Goal: Transaction & Acquisition: Purchase product/service

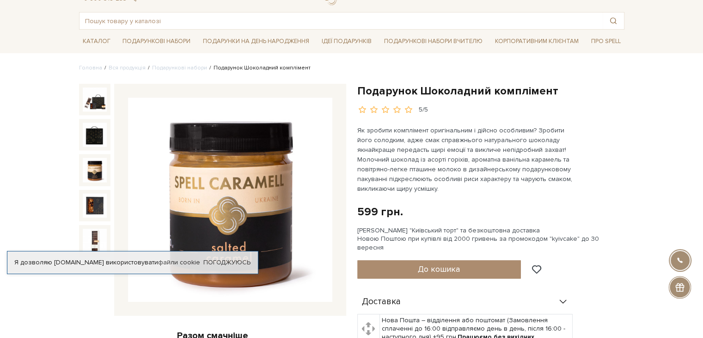
scroll to position [31, 0]
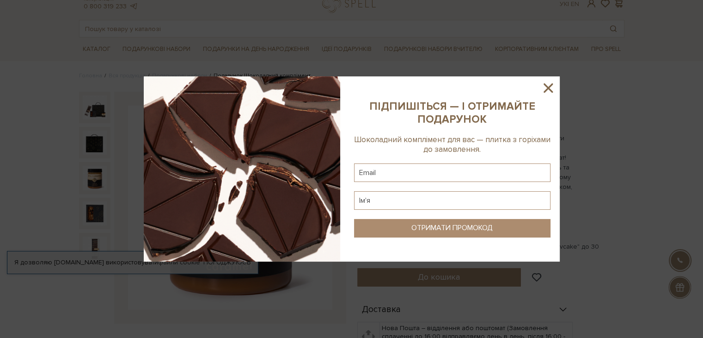
click at [551, 84] on icon at bounding box center [549, 88] width 16 height 16
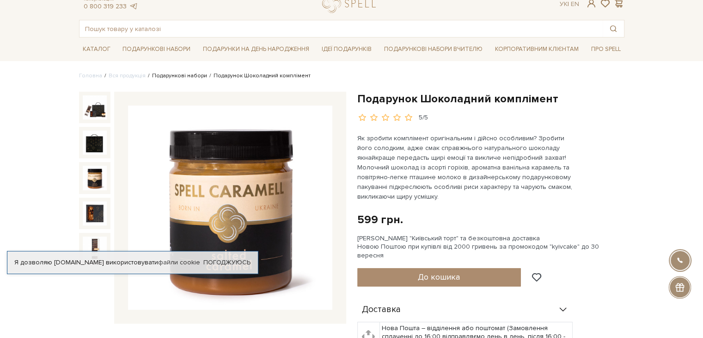
click at [176, 75] on link "Подарункові набори" at bounding box center [179, 75] width 55 height 7
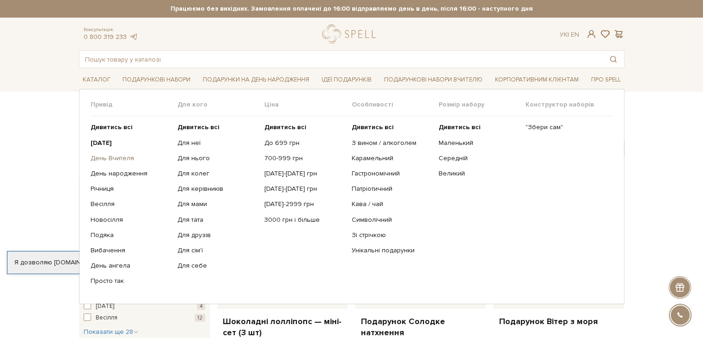
click at [108, 161] on link "День Вчителя" at bounding box center [131, 158] width 80 height 8
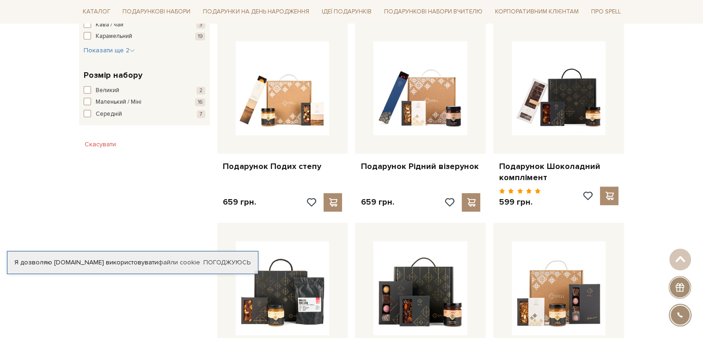
scroll to position [536, 0]
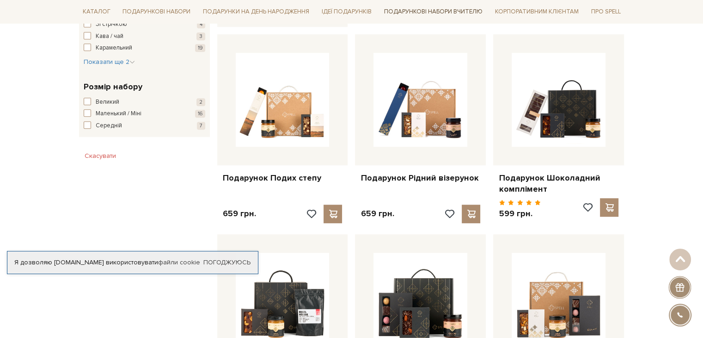
click at [425, 8] on link "Подарункові набори Вчителю" at bounding box center [434, 12] width 106 height 16
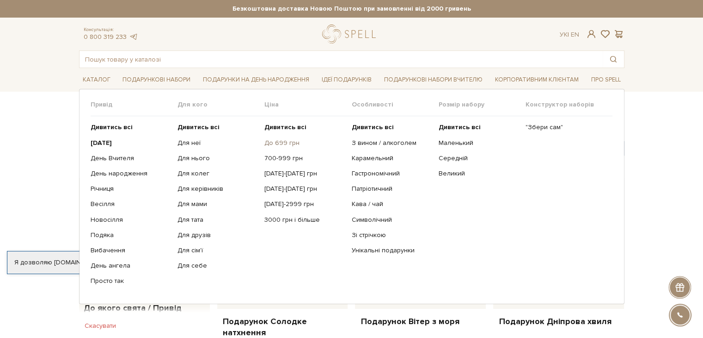
click at [285, 139] on link "До 699 грн" at bounding box center [305, 143] width 80 height 8
